Goal: Transaction & Acquisition: Purchase product/service

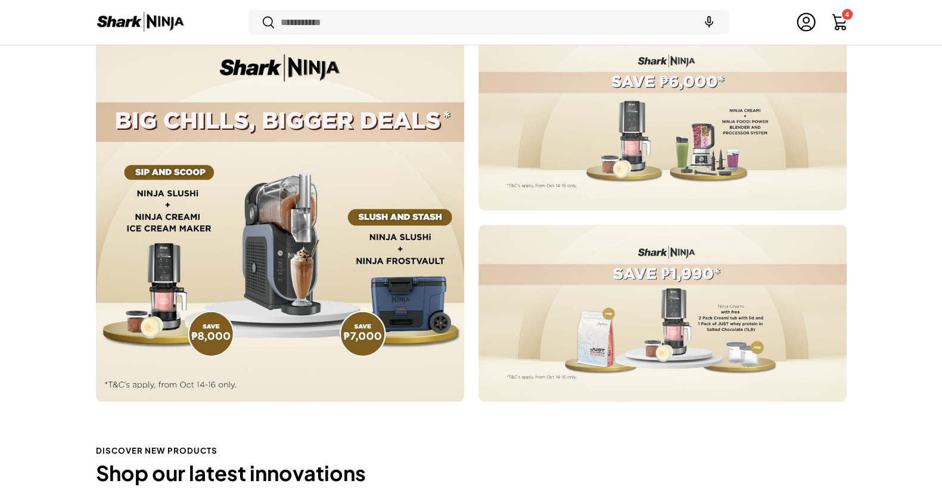
scroll to position [539, 0]
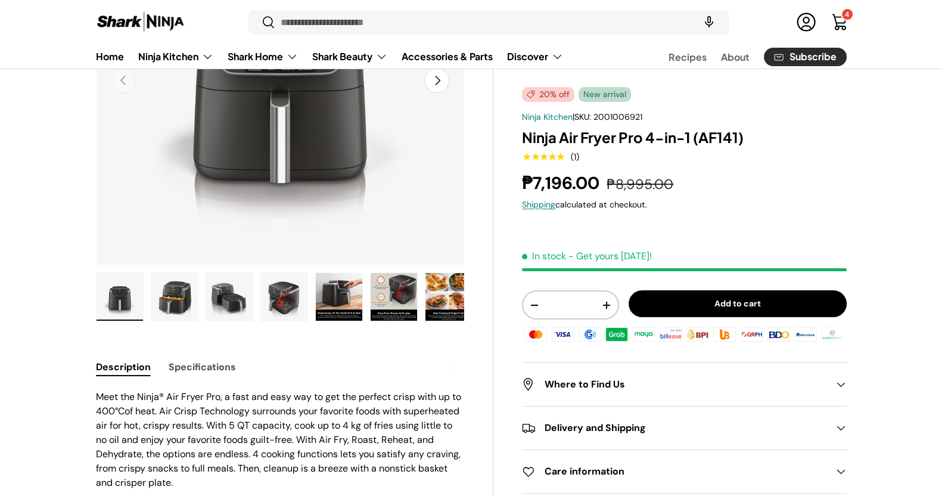
scroll to position [223, 0]
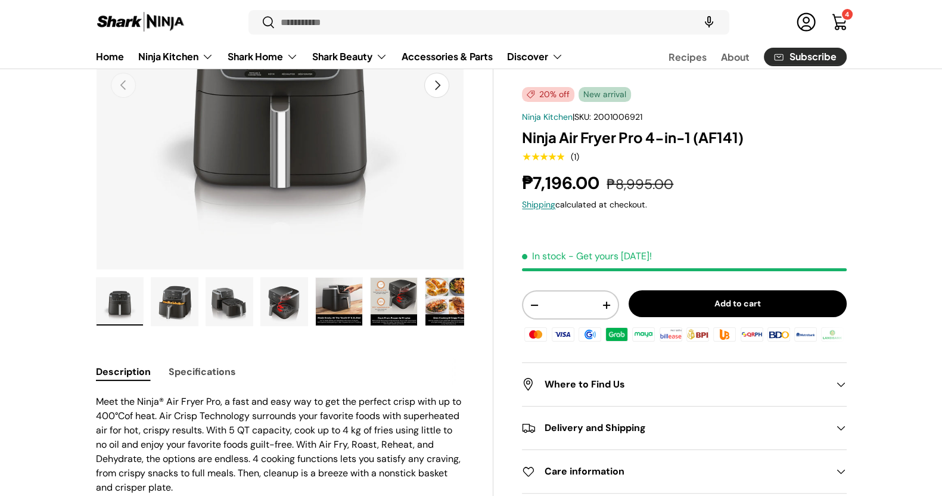
click at [534, 95] on span "20% off" at bounding box center [548, 94] width 52 height 15
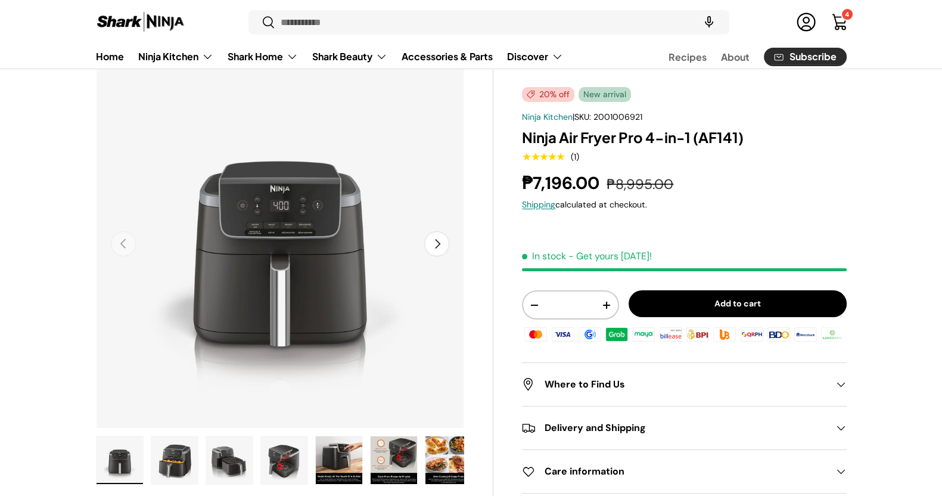
scroll to position [0, 0]
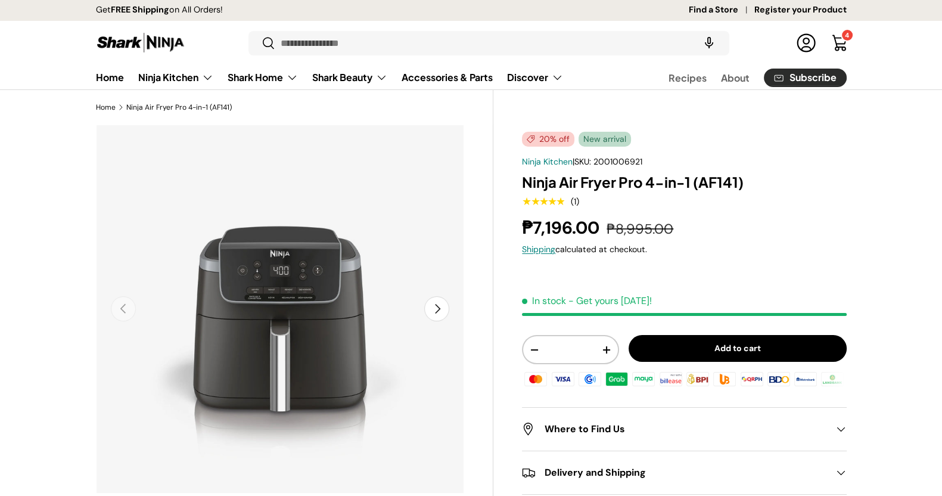
click at [632, 164] on span "2001006921" at bounding box center [617, 161] width 49 height 11
click at [734, 181] on h1 "Ninja Air Fryer Pro 4-in-1 (AF141)" at bounding box center [684, 182] width 324 height 18
